Goal: Obtain resource: Download file/media

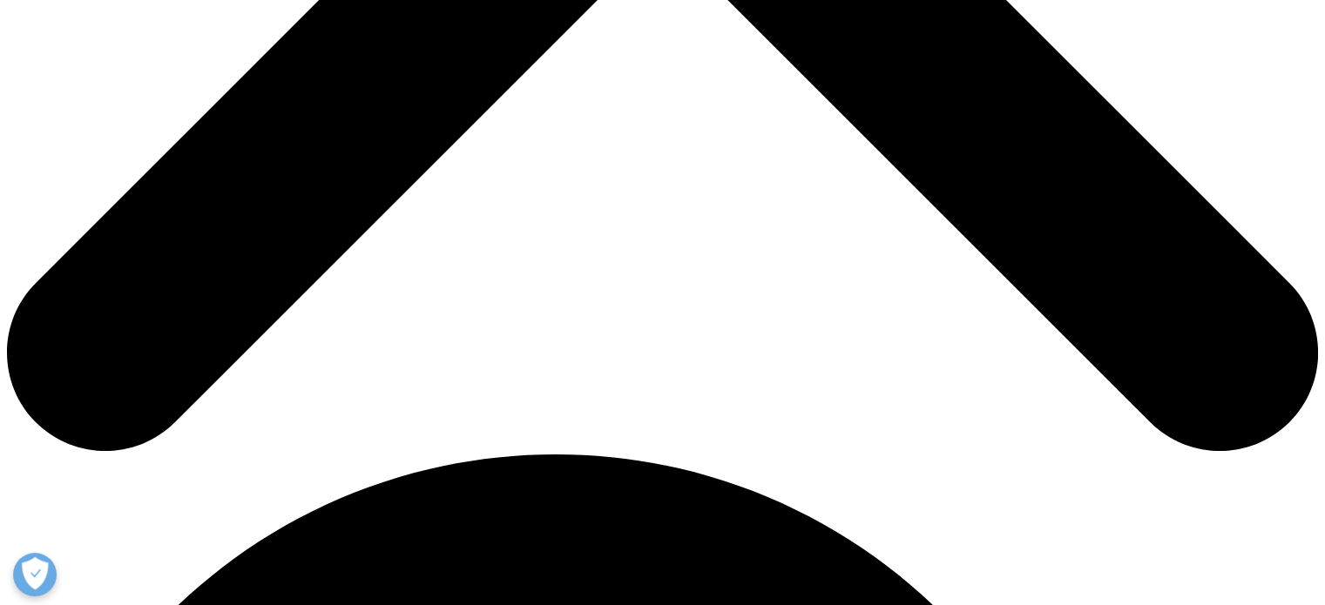
scroll to position [871, 0]
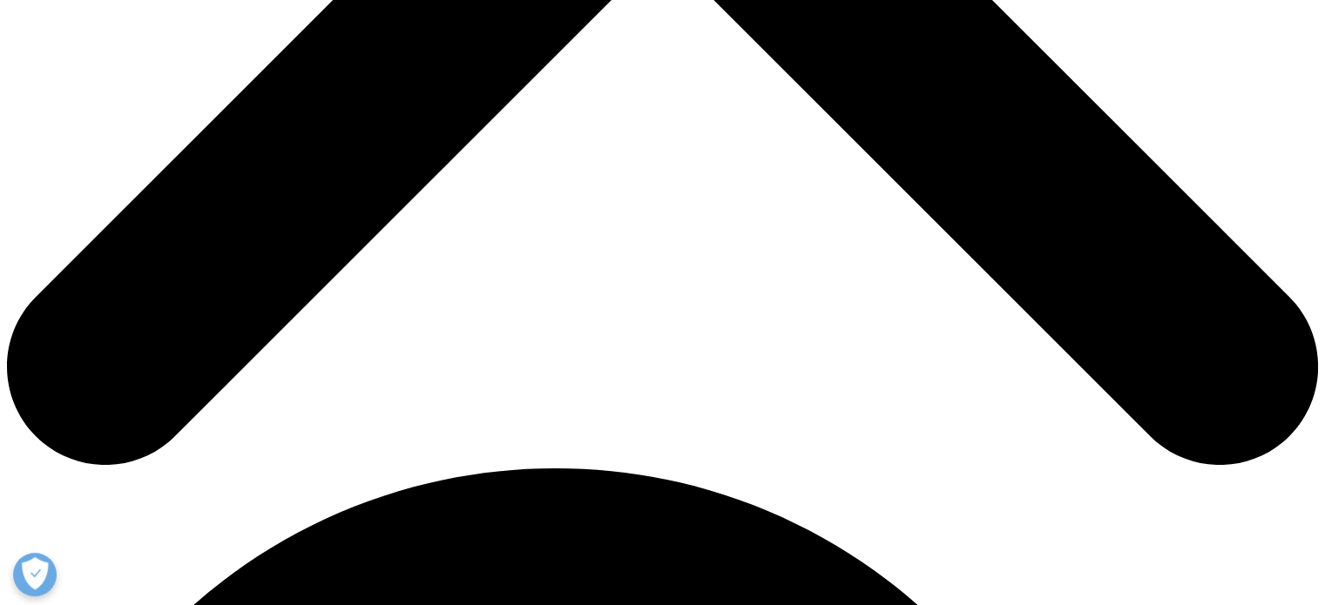
type input "Nathália"
type input "[PERSON_NAME]"
type input "[EMAIL_ADDRESS][DOMAIN_NAME]"
select select "[GEOGRAPHIC_DATA]"
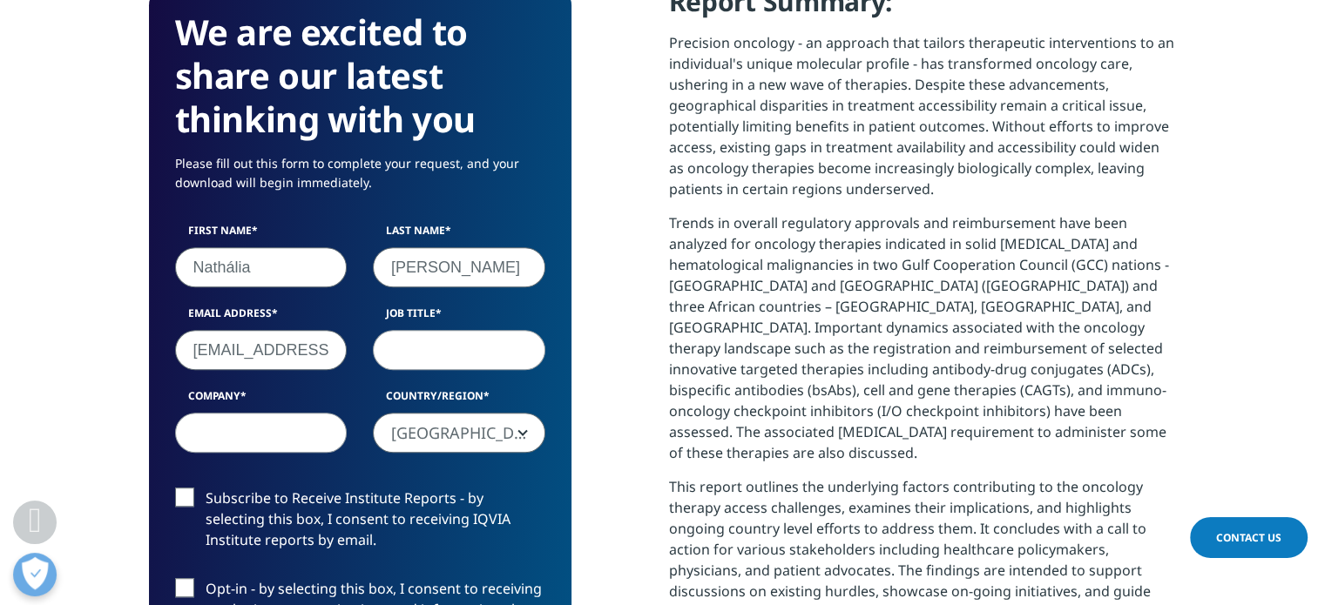
click at [233, 347] on input "[EMAIL_ADDRESS][DOMAIN_NAME]" at bounding box center [261, 350] width 172 height 40
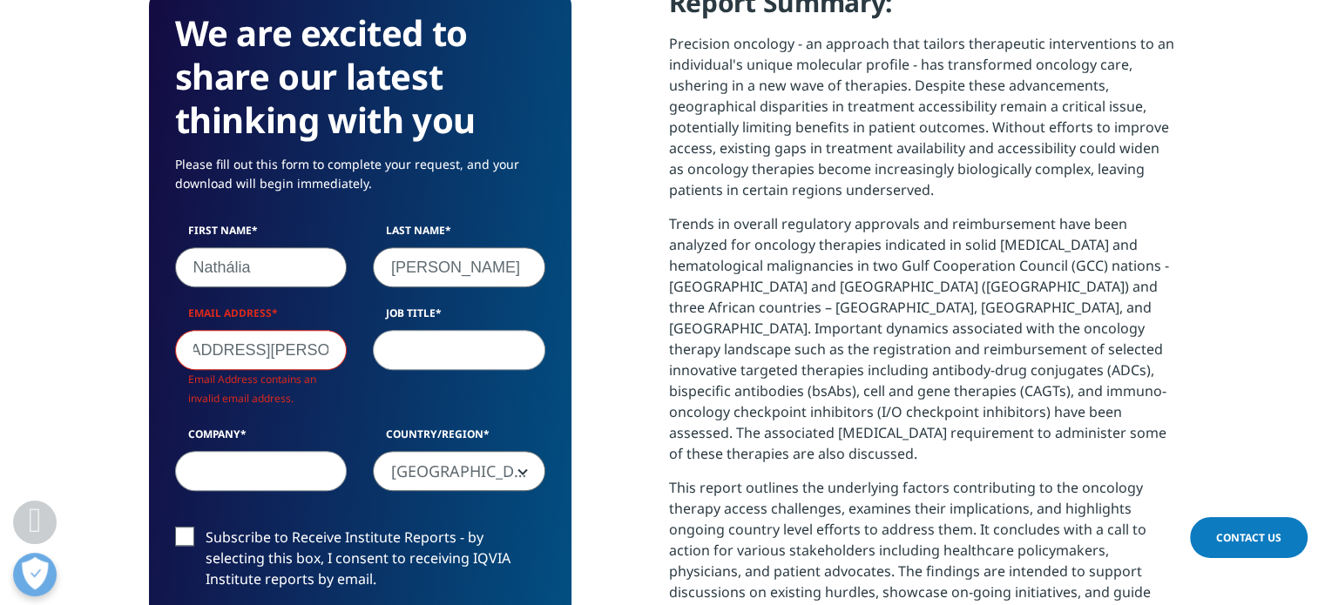
scroll to position [961, 422]
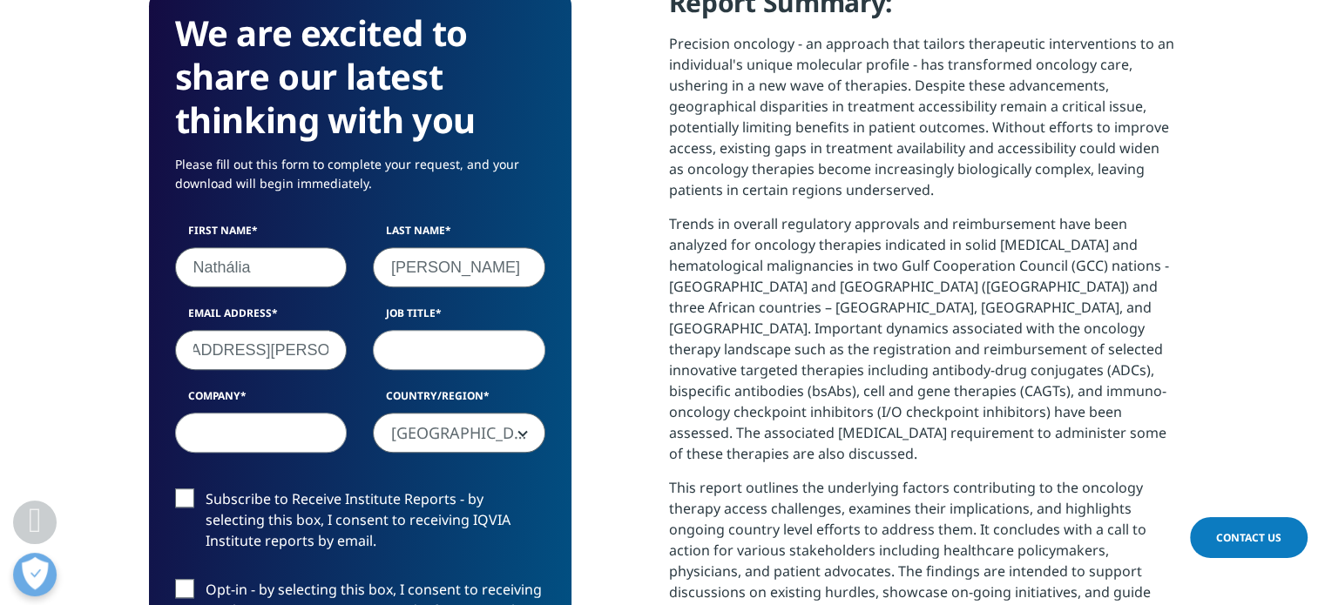
type input "[EMAIL_ADDRESS][PERSON_NAME][DOMAIN_NAME]"
click at [406, 344] on input "Job Title" at bounding box center [459, 350] width 172 height 40
type input "a"
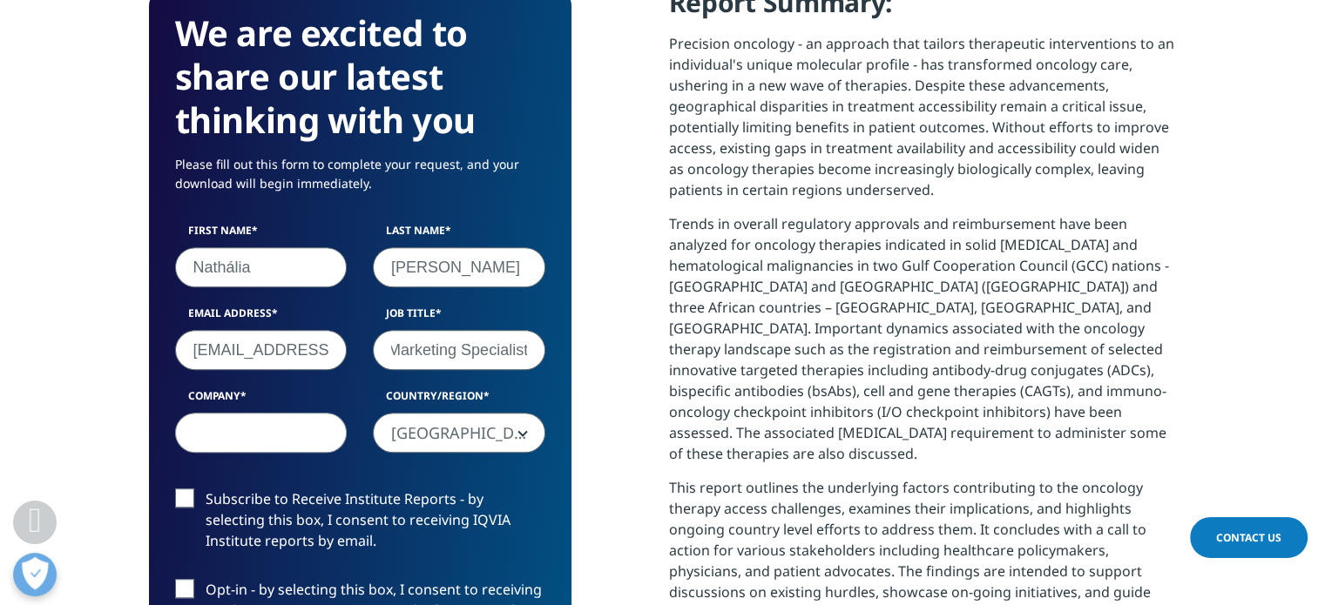
type input "Marketing Specialist"
click at [265, 431] on input "Company" at bounding box center [261, 433] width 172 height 40
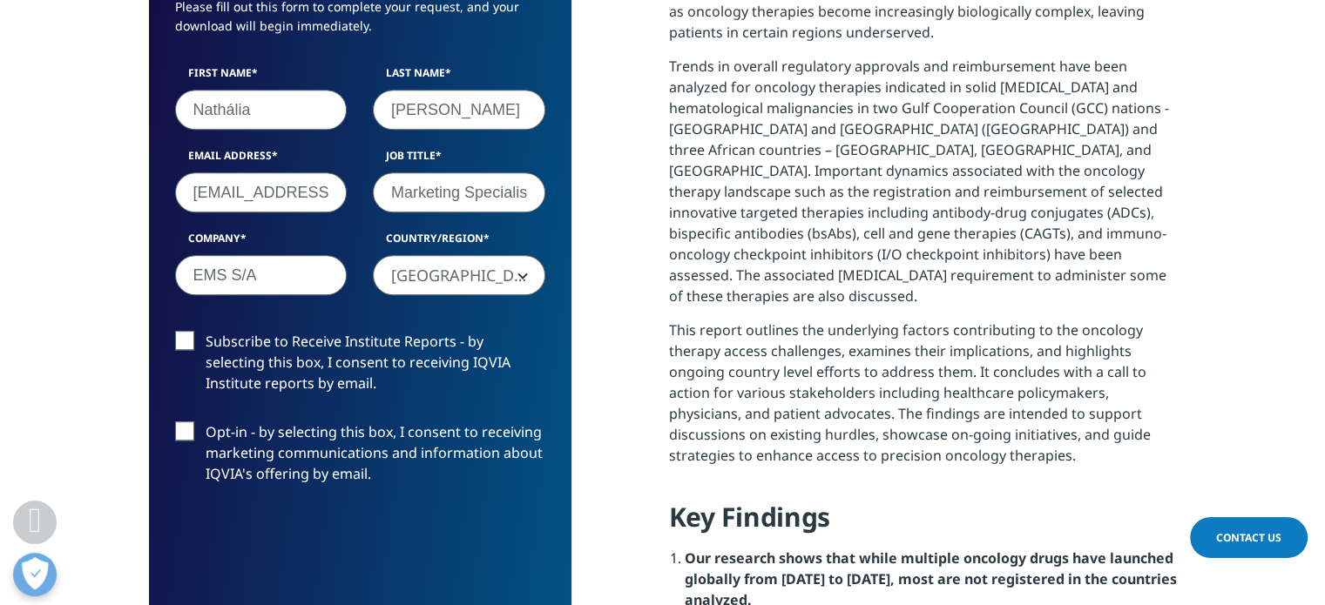
scroll to position [1045, 0]
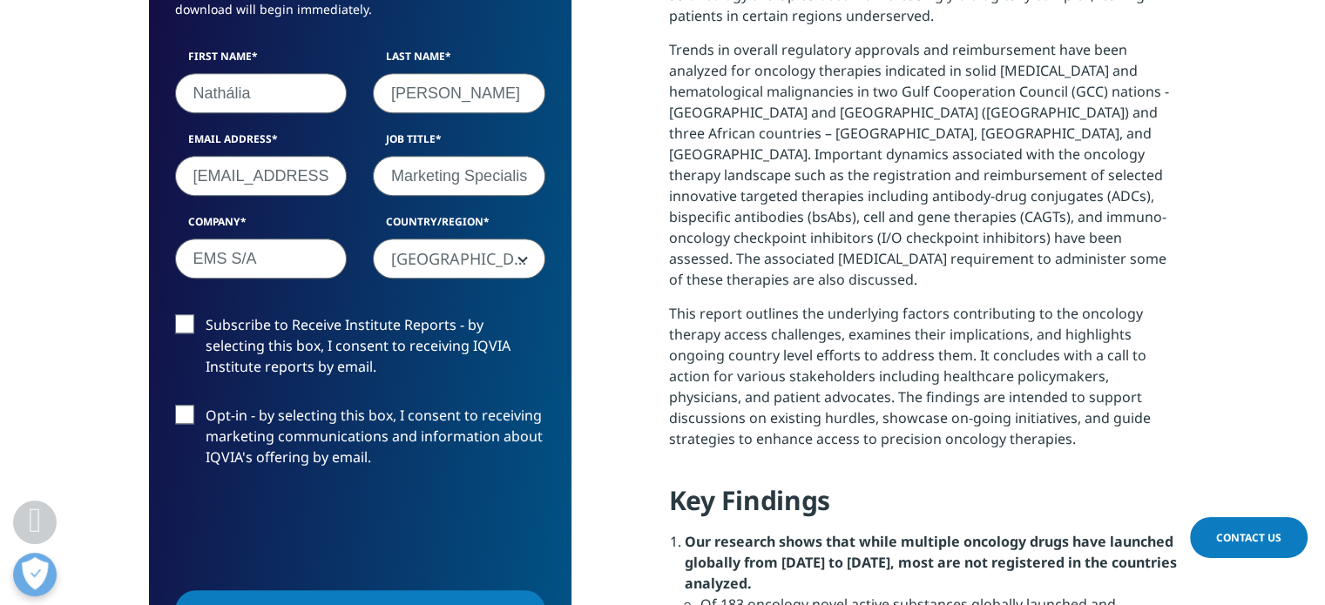
type input "EMS S/A"
click at [179, 322] on label "Subscribe to Receive Institute Reports - by selecting this box, I consent to re…" at bounding box center [360, 350] width 370 height 72
click at [206, 314] on input "Subscribe to Receive Institute Reports - by selecting this box, I consent to re…" at bounding box center [206, 314] width 0 height 0
click at [174, 401] on div "Subscribe to Receive Institute Reports - by selecting this box, I consent to re…" at bounding box center [360, 404] width 396 height 181
click at [181, 410] on label "Opt-in - by selecting this box, I consent to receiving marketing communications…" at bounding box center [360, 441] width 370 height 72
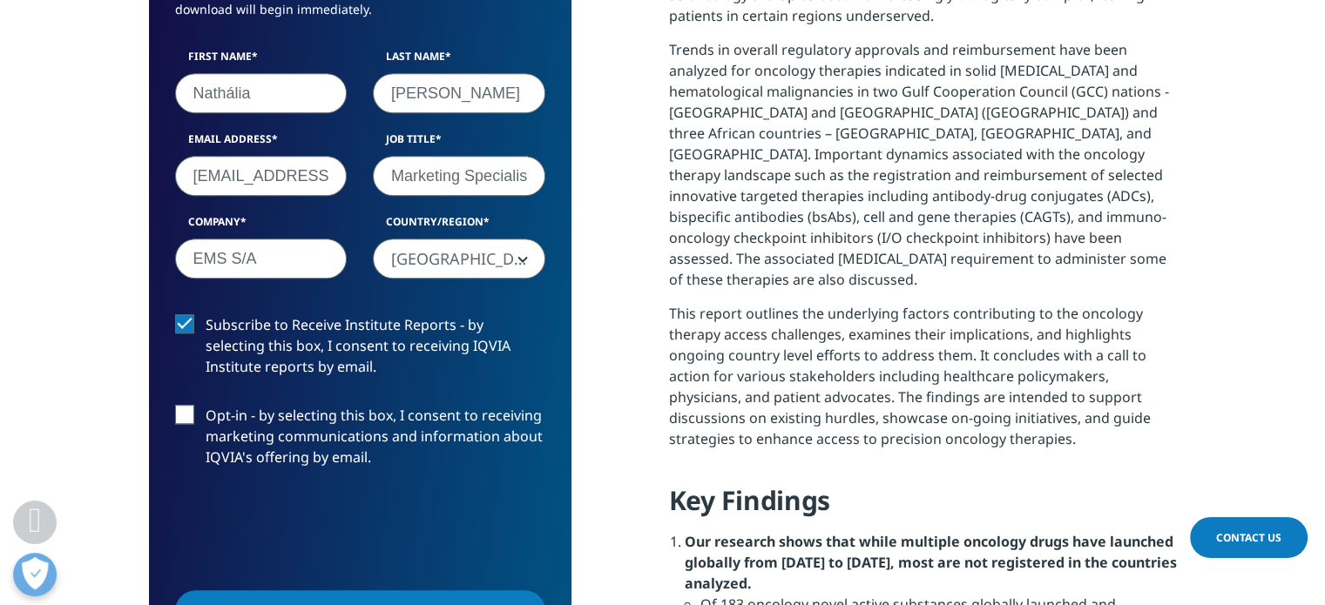
click at [206, 405] on input "Opt-in - by selecting this box, I consent to receiving marketing communications…" at bounding box center [206, 405] width 0 height 0
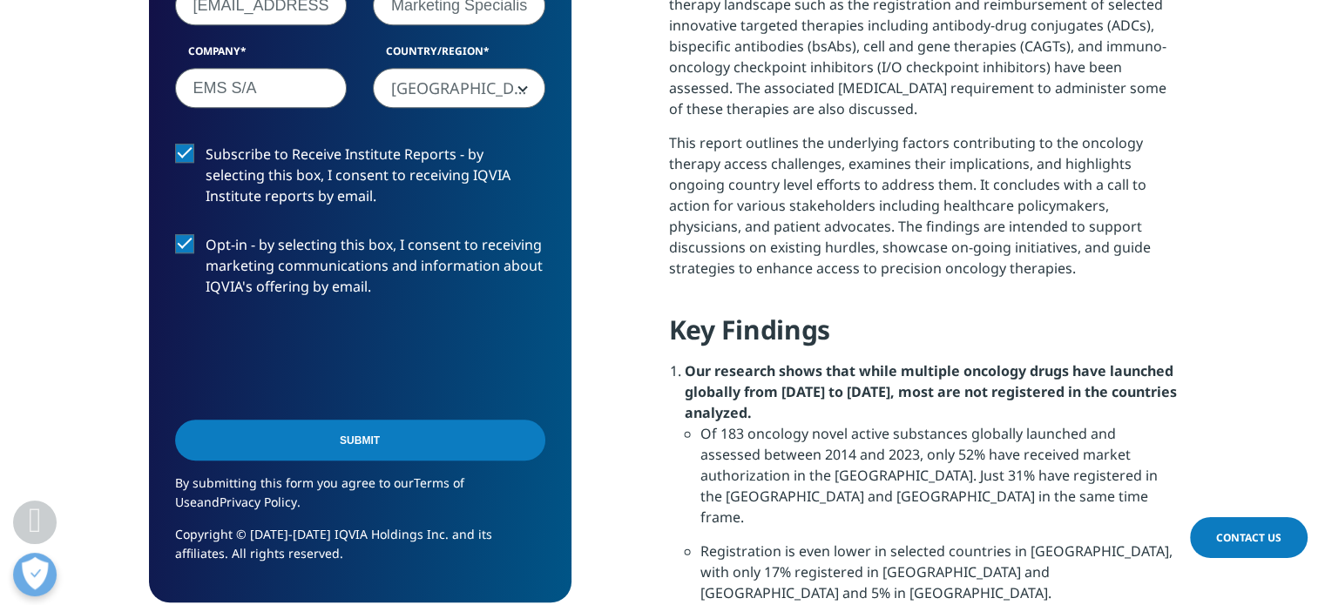
scroll to position [1219, 0]
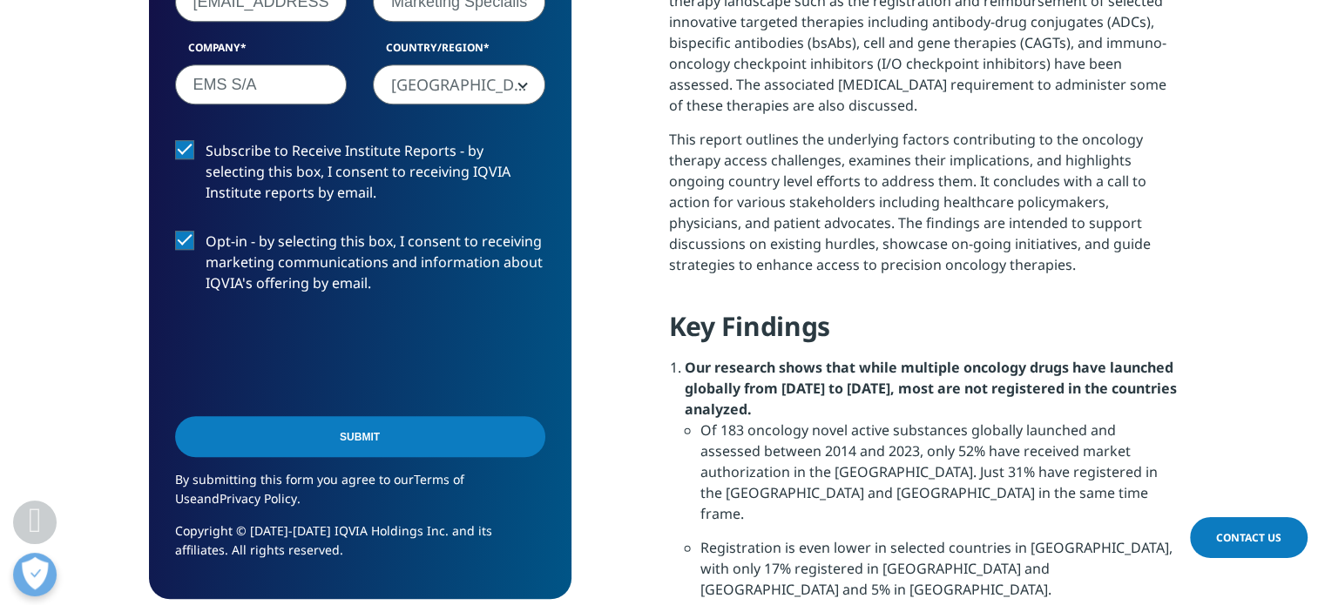
click at [313, 446] on input "Submit" at bounding box center [360, 436] width 370 height 41
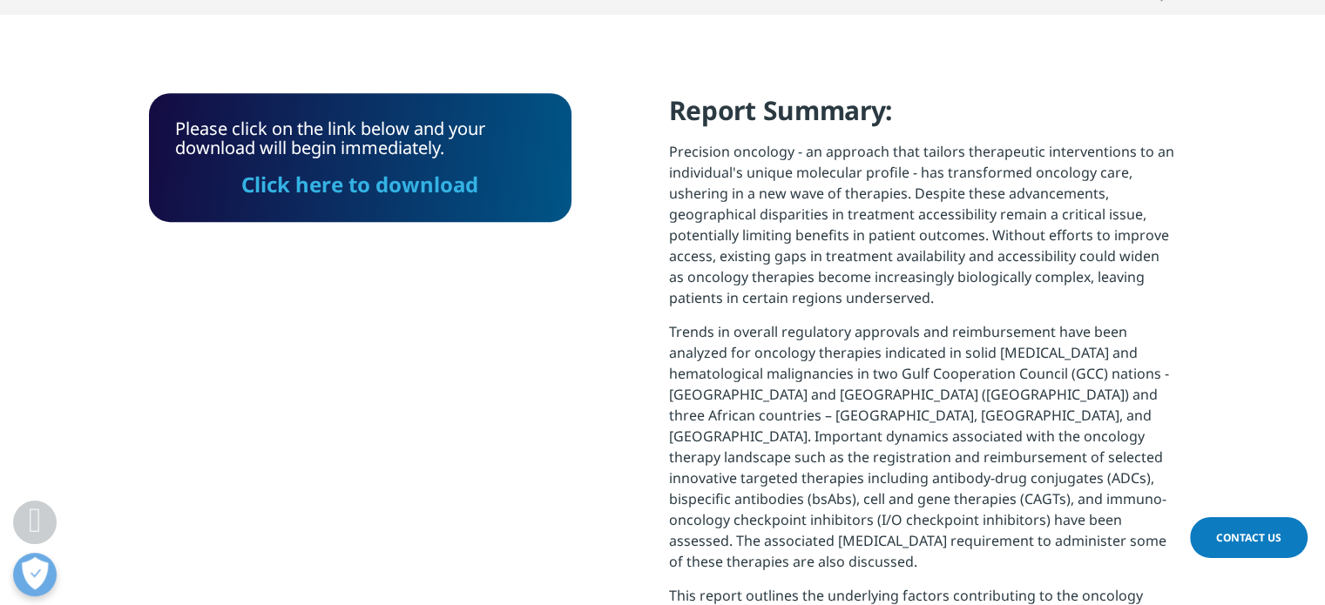
scroll to position [534, 0]
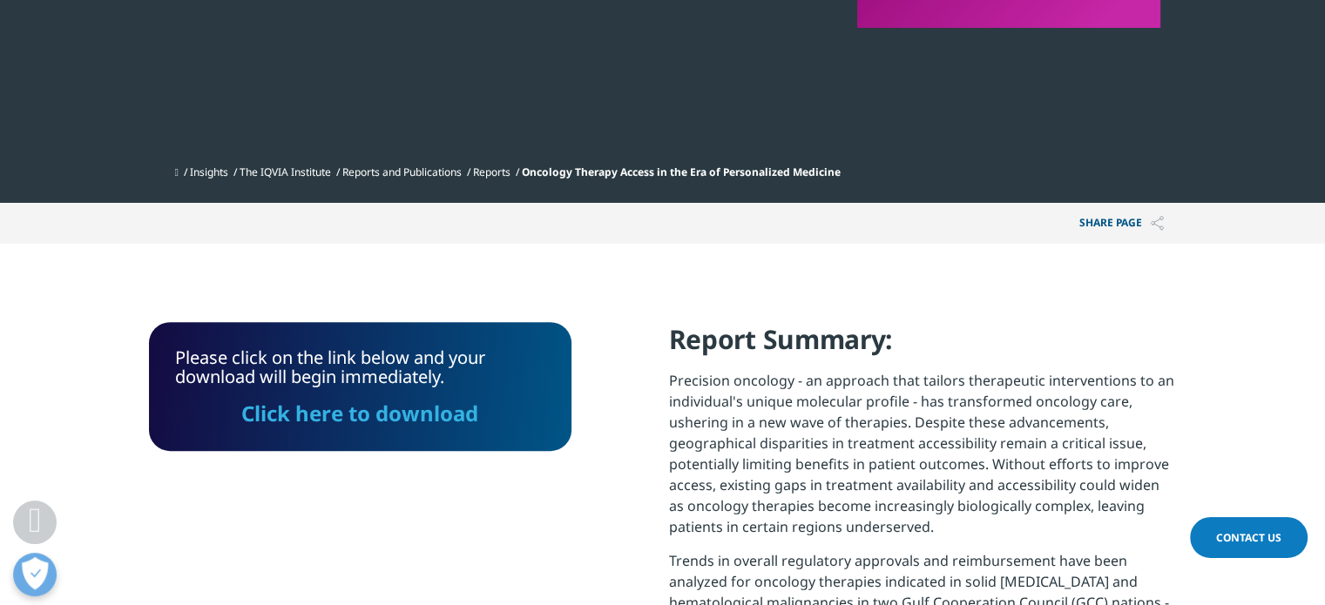
click at [314, 415] on link "Click here to download" at bounding box center [359, 413] width 237 height 29
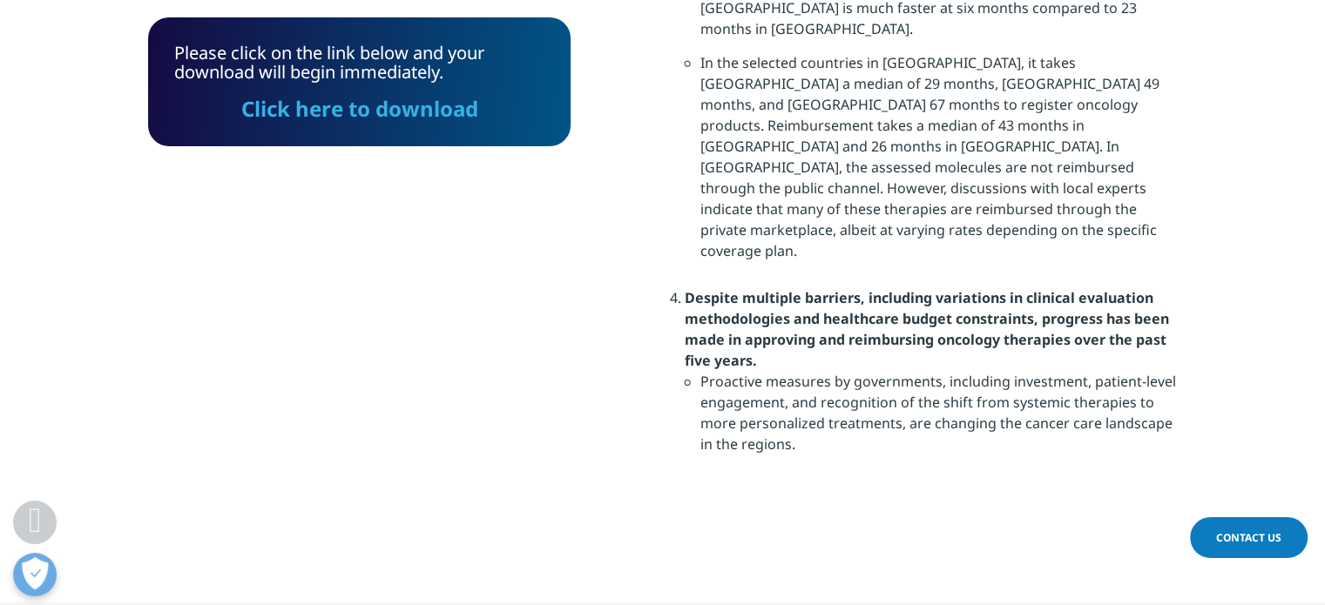
scroll to position [2189, 0]
